Goal: Transaction & Acquisition: Purchase product/service

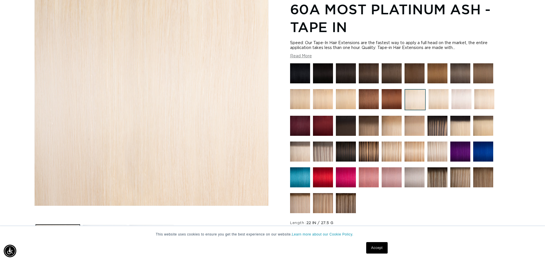
scroll to position [0, 505]
click at [439, 102] on img at bounding box center [439, 99] width 20 height 20
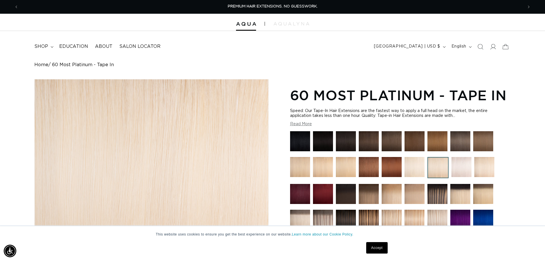
click at [481, 162] on img at bounding box center [485, 167] width 20 height 20
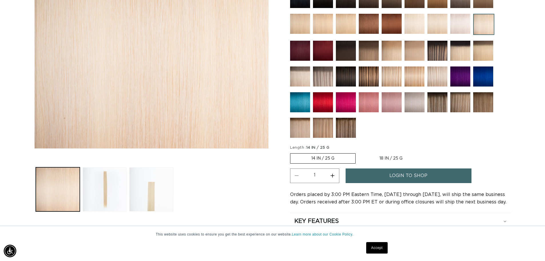
scroll to position [0, 505]
click at [335, 178] on button "Increase quantity for 613 Platinum - Tape In" at bounding box center [332, 175] width 13 height 15
type input "2"
click at [385, 155] on label "18 IN / 25 G Variant sold out or unavailable" at bounding box center [391, 158] width 65 height 10
click at [359, 152] on input "18 IN / 25 G Variant sold out or unavailable" at bounding box center [359, 152] width 0 height 0
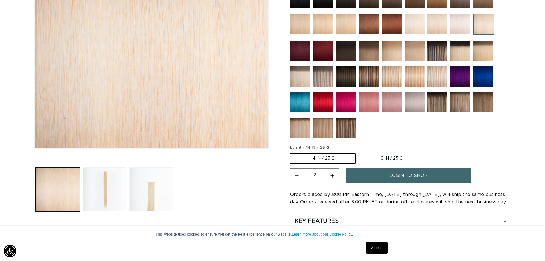
radio input "true"
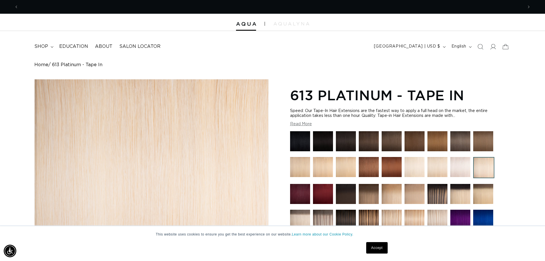
scroll to position [0, 0]
click at [432, 46] on span "[GEOGRAPHIC_DATA] | USD $" at bounding box center [407, 47] width 66 height 6
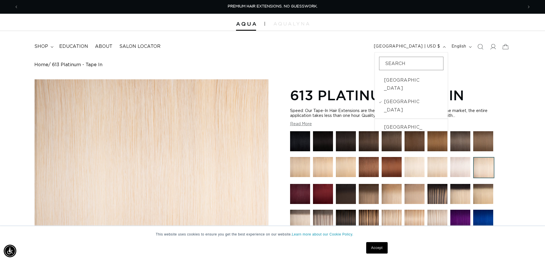
click at [513, 67] on div "Home 613 Platinum - Tape In Skip to product information Open media 1 in modal O…" at bounding box center [272, 233] width 545 height 343
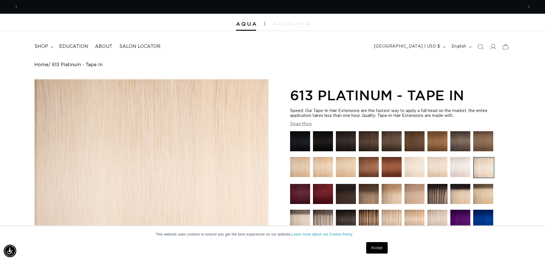
scroll to position [0, 505]
click at [296, 145] on img at bounding box center [300, 141] width 20 height 20
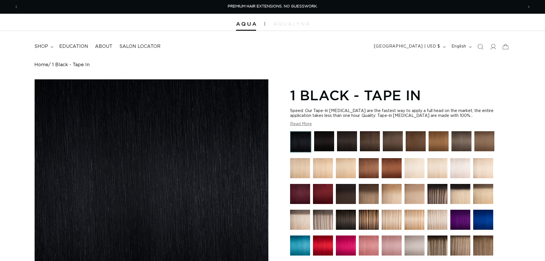
click at [306, 122] on button "Read More" at bounding box center [301, 124] width 22 height 5
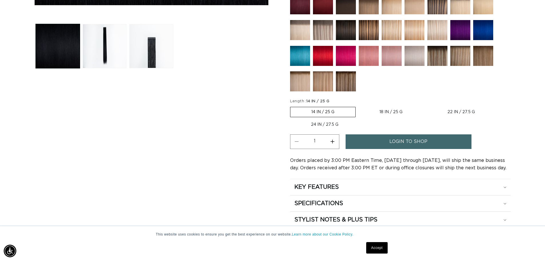
scroll to position [0, 1010]
